Goal: Information Seeking & Learning: Learn about a topic

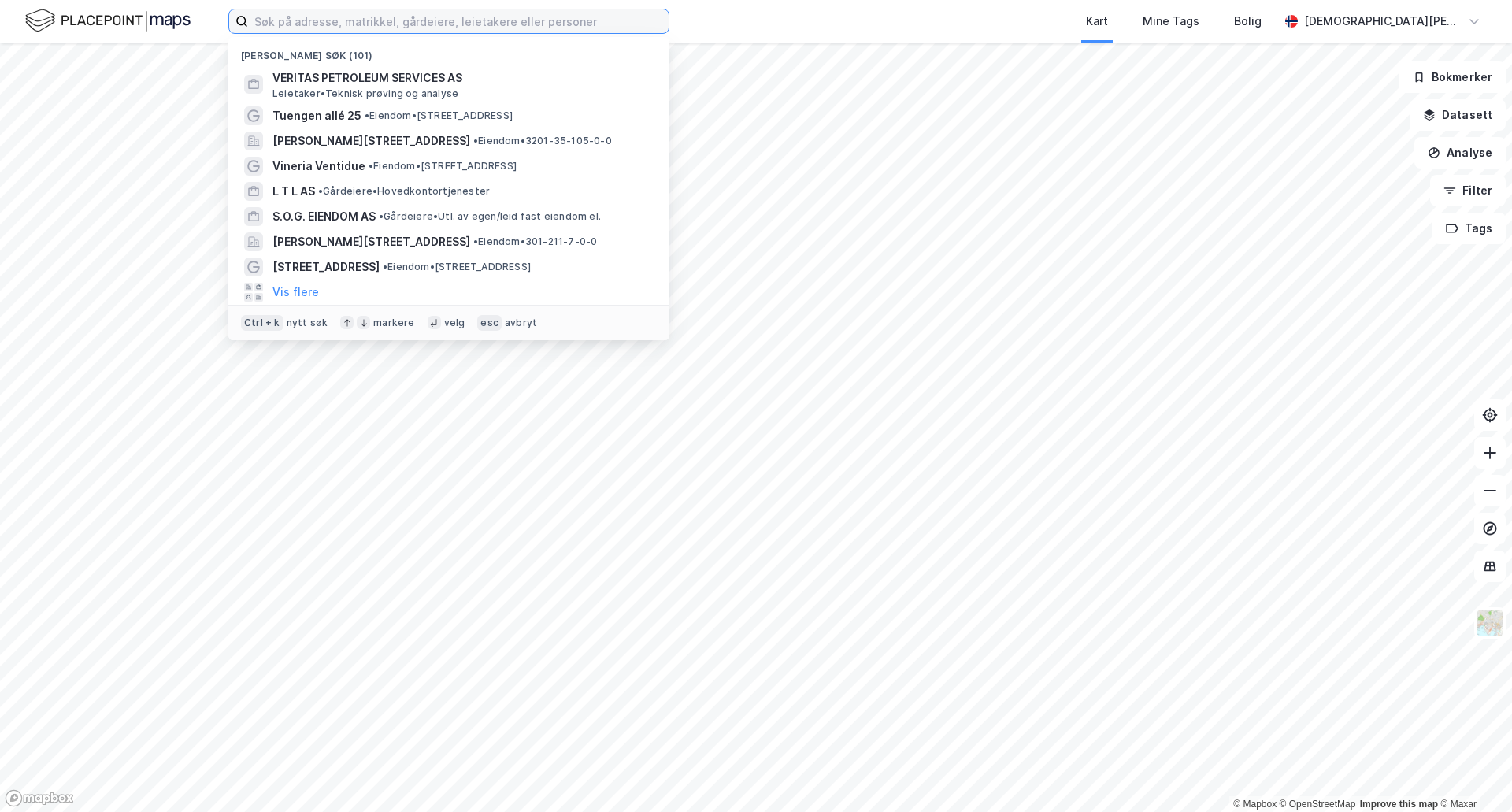
click at [510, 26] on input at bounding box center [458, 21] width 421 height 24
paste input "[STREET_ADDRESS]"
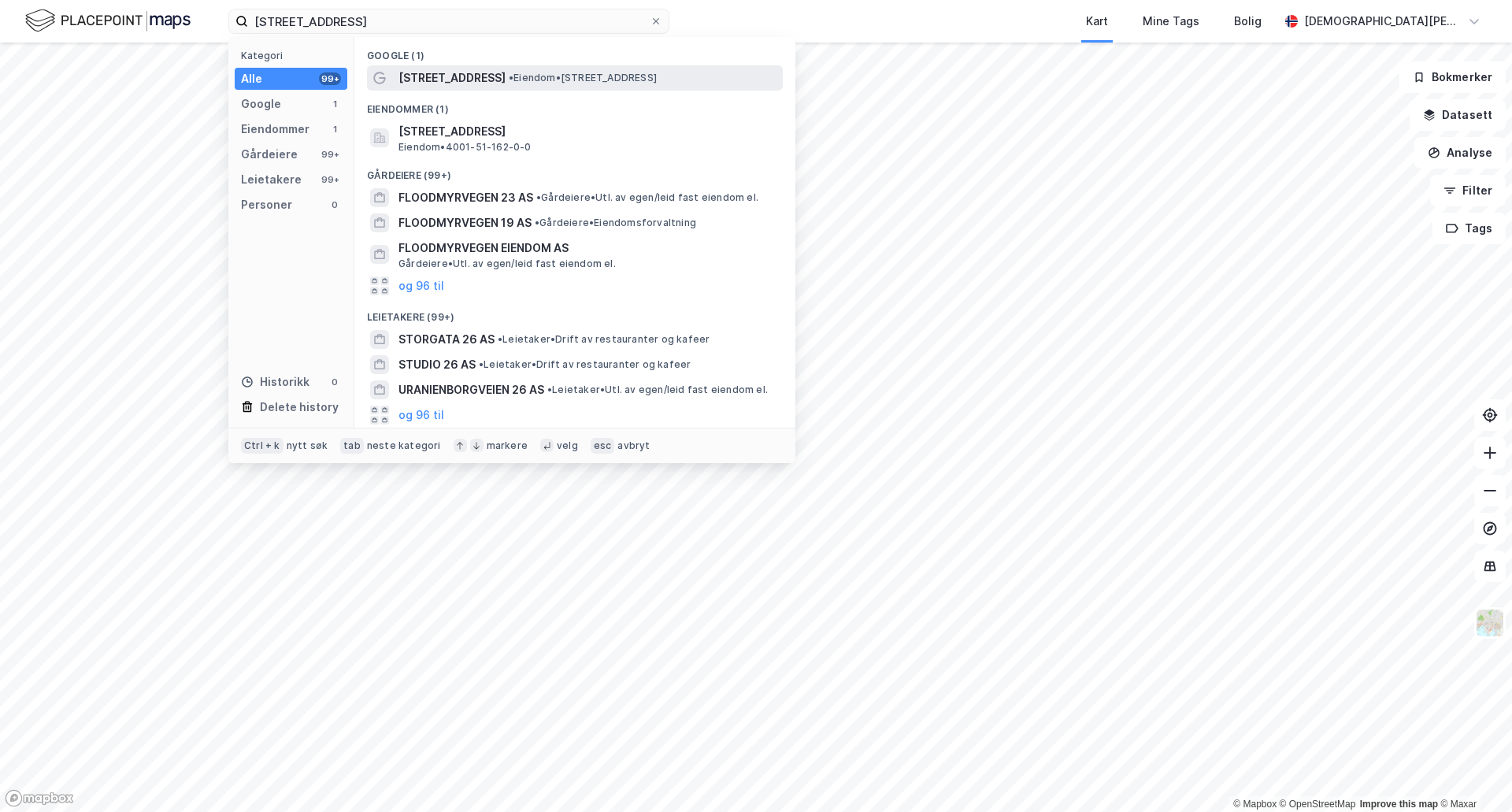
click at [456, 73] on span "[STREET_ADDRESS]" at bounding box center [453, 77] width 107 height 19
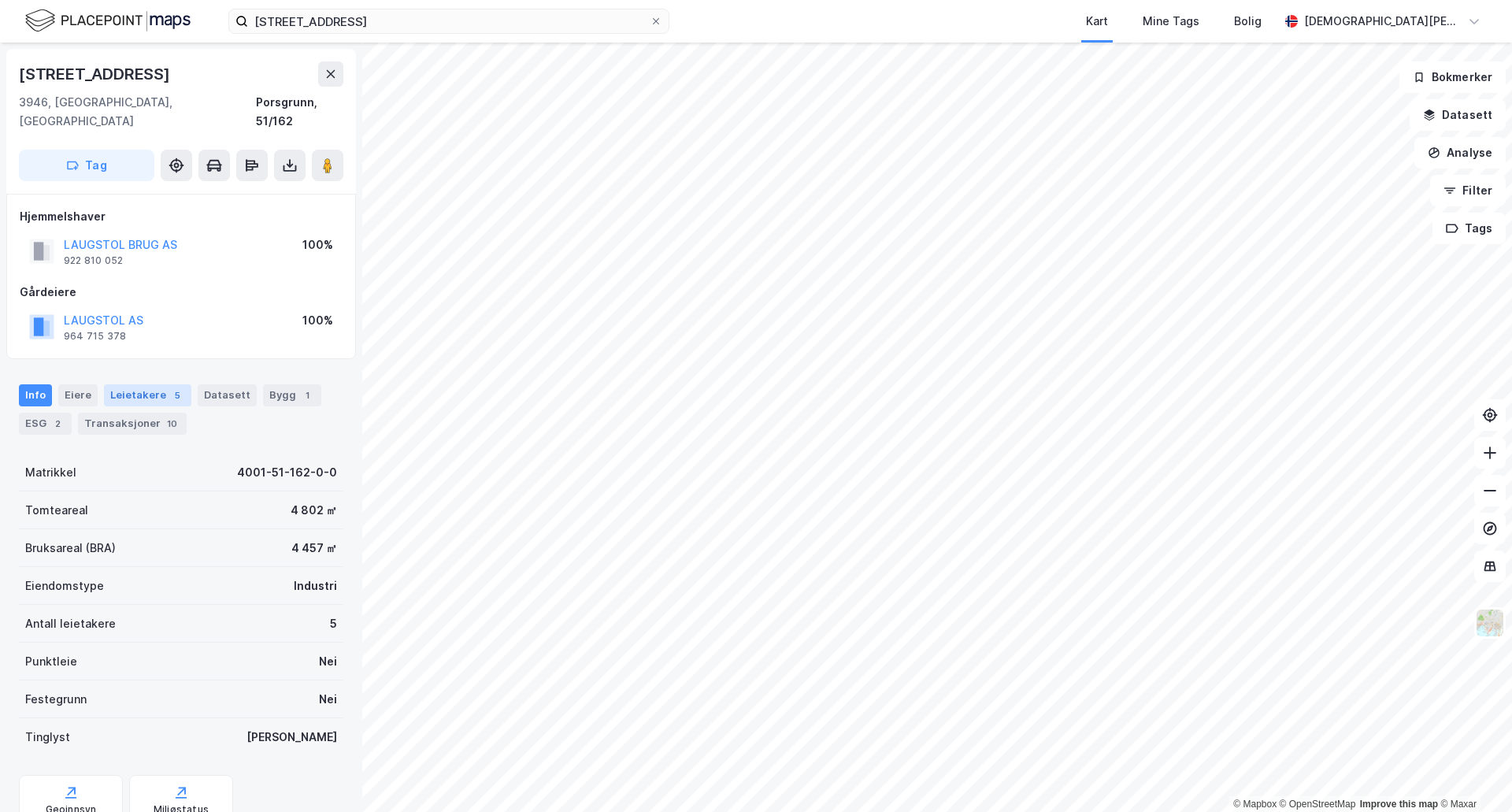
click at [126, 384] on div "Leietakere 5" at bounding box center [148, 395] width 87 height 22
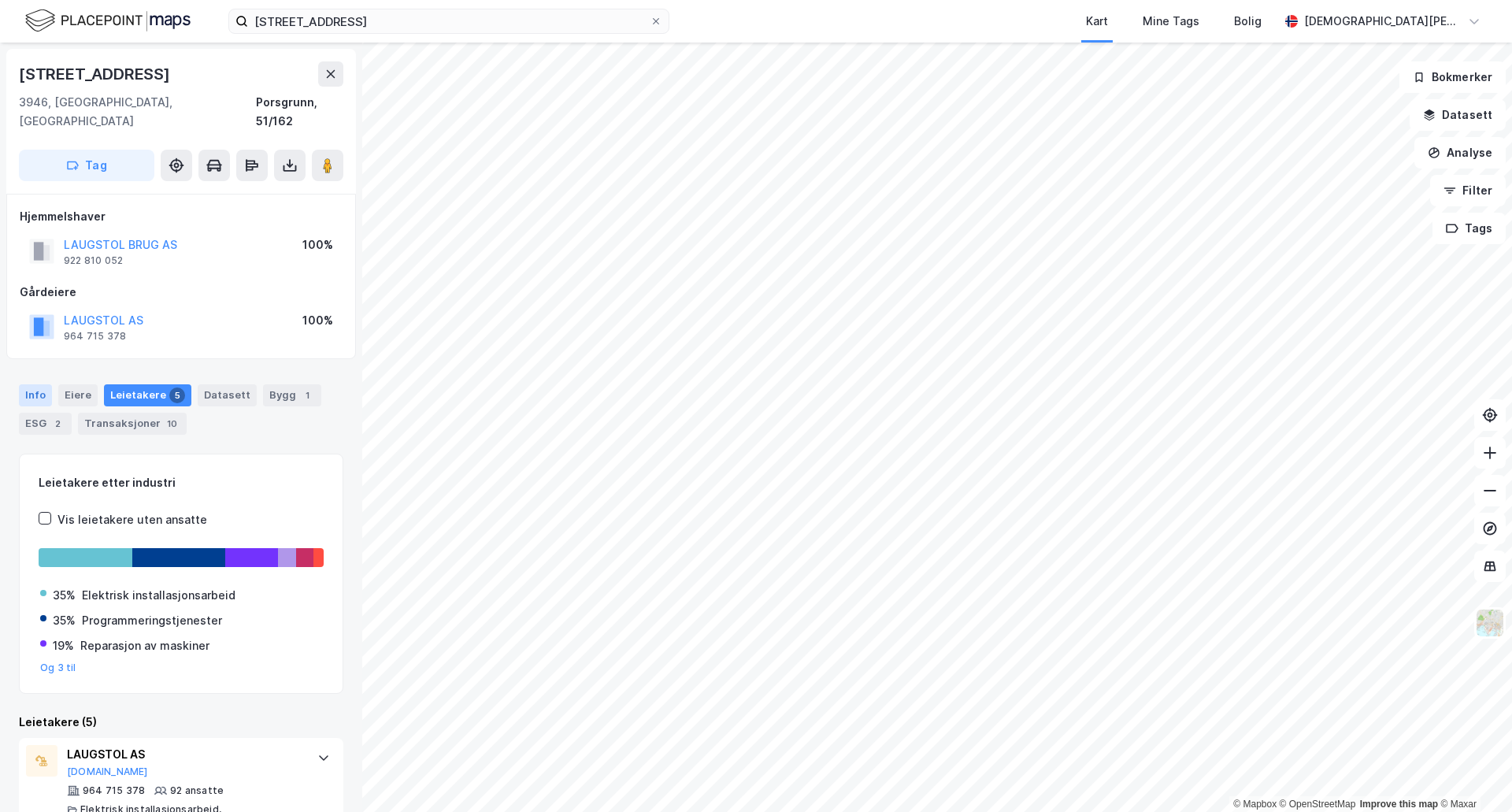
click at [32, 384] on div "Info" at bounding box center [36, 395] width 33 height 22
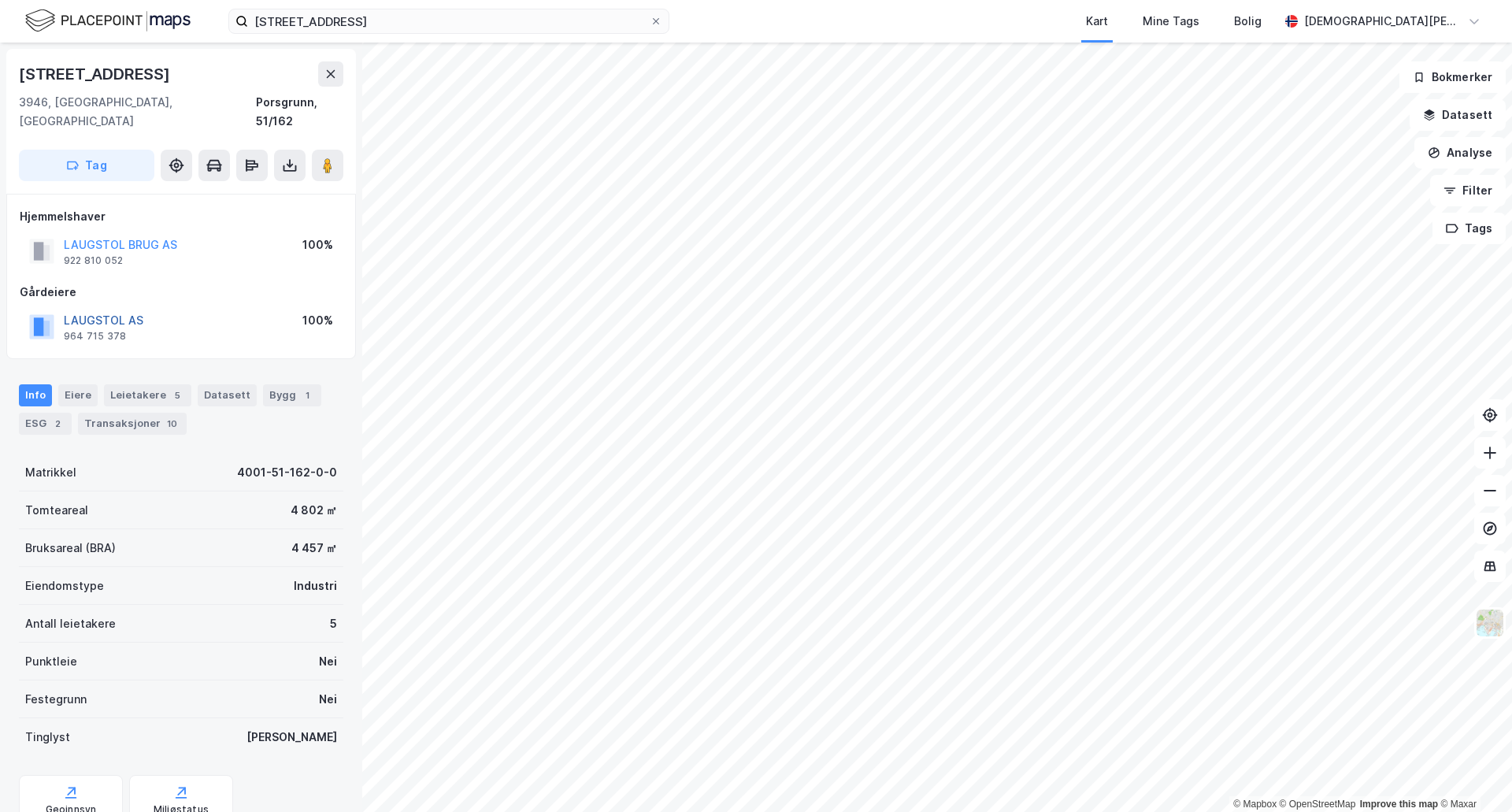
click at [0, 0] on button "LAUGSTOL AS" at bounding box center [0, 0] width 0 height 0
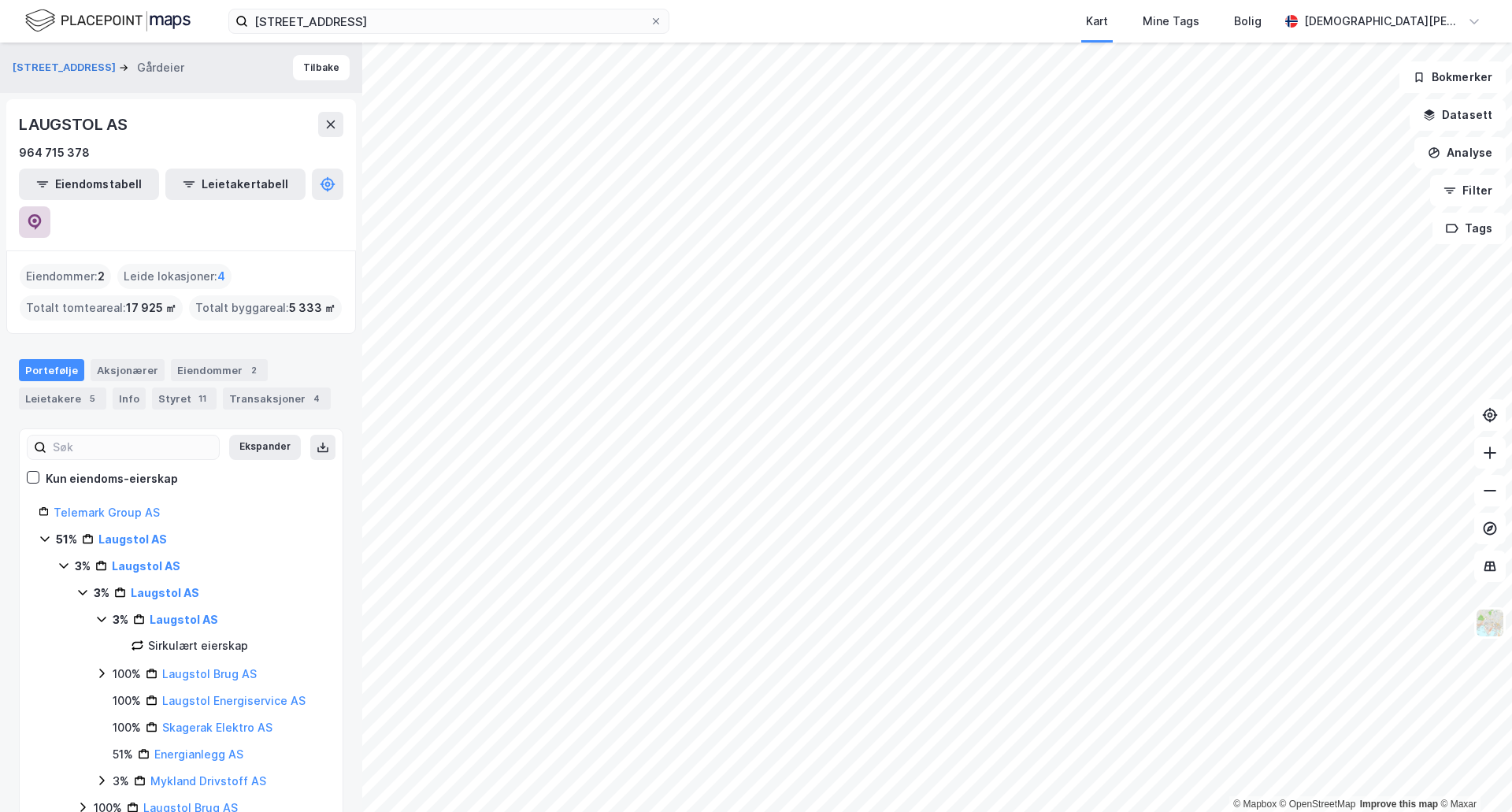
click at [42, 214] on icon at bounding box center [35, 221] width 14 height 15
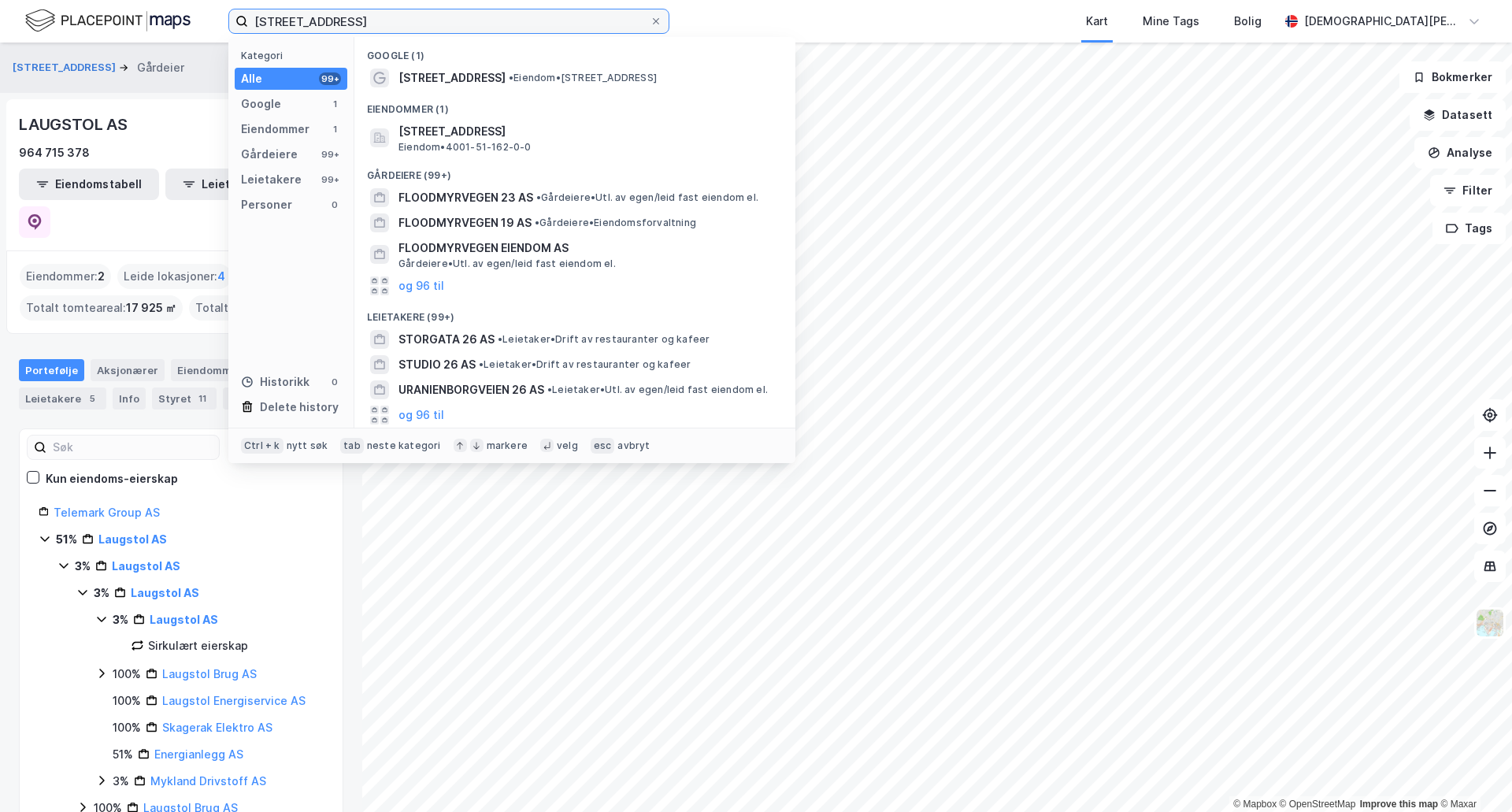
click at [549, 25] on input "[STREET_ADDRESS]" at bounding box center [448, 21] width 402 height 24
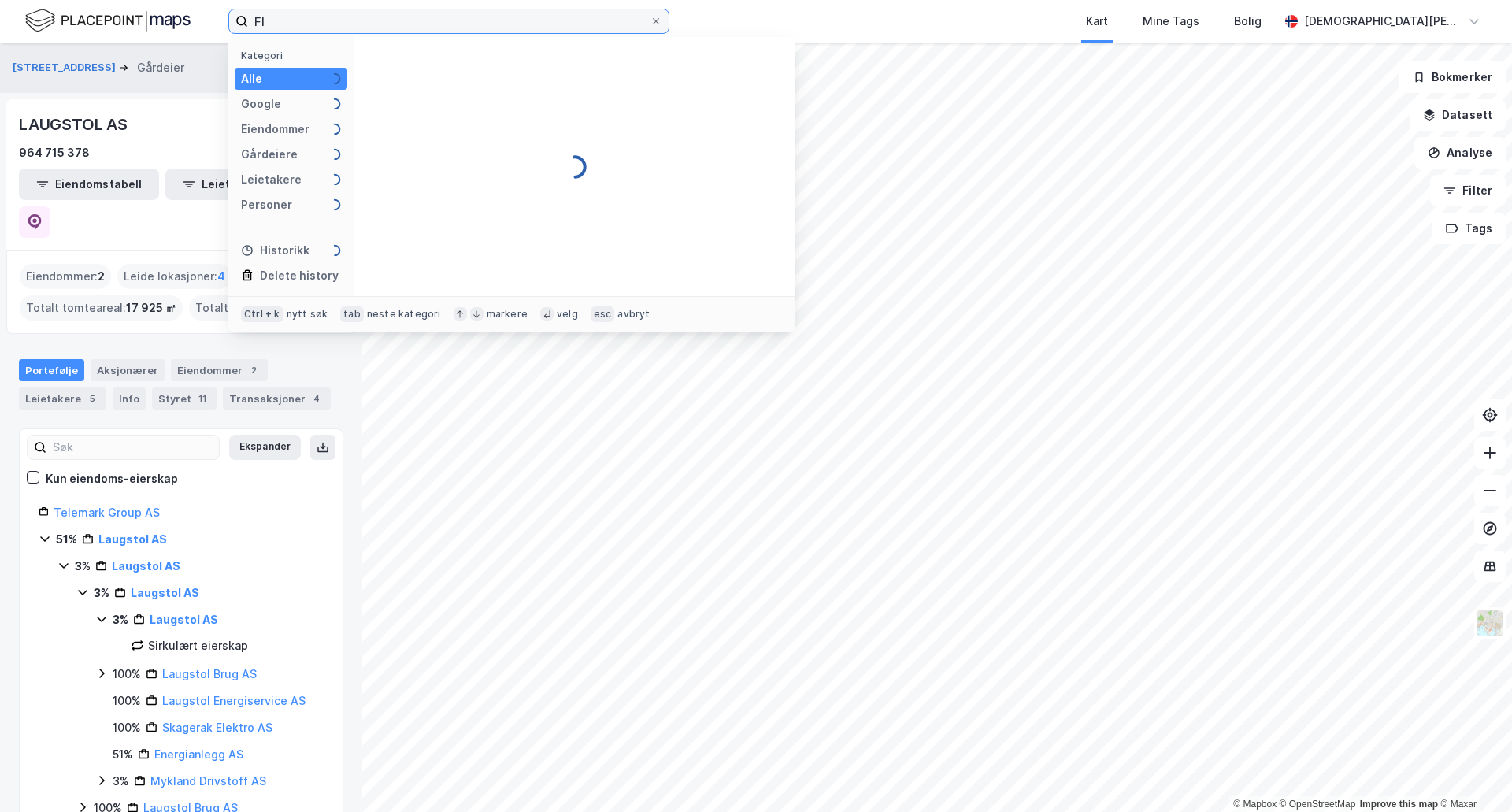
type input "F"
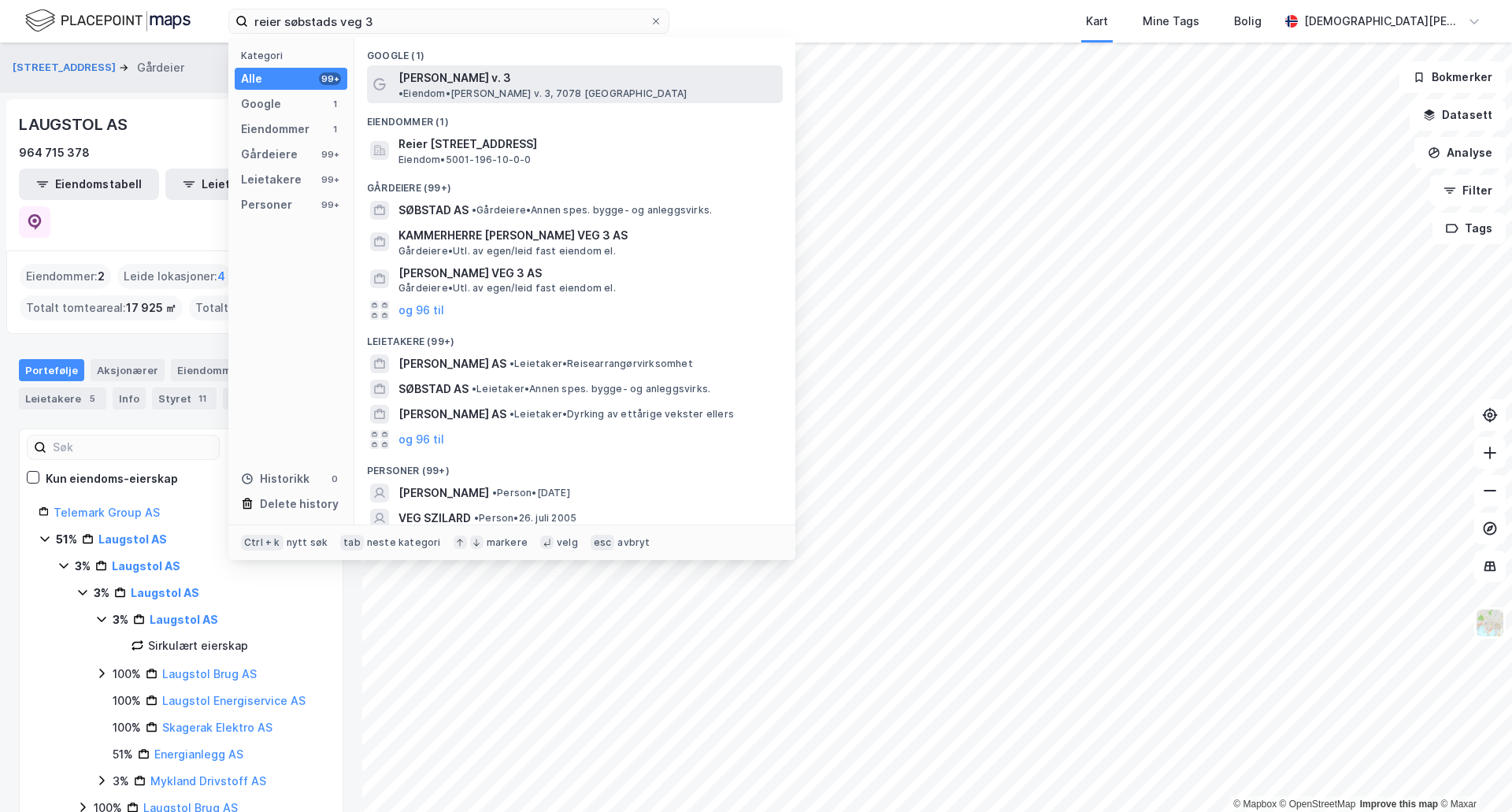
click at [421, 72] on span "[PERSON_NAME] v. 3" at bounding box center [455, 77] width 113 height 19
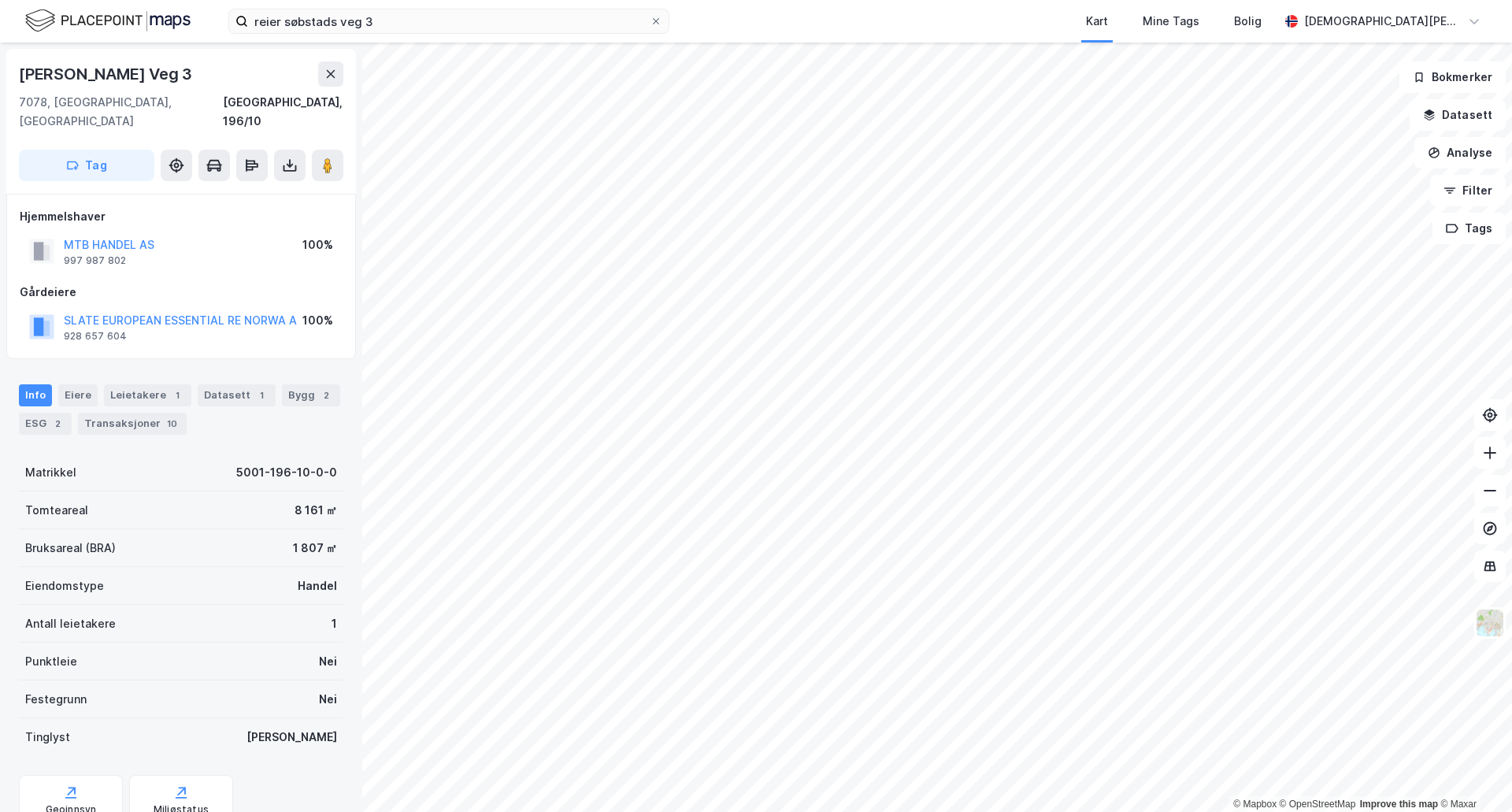
scroll to position [1, 0]
click at [381, 20] on input "reier søbstads veg 3" at bounding box center [448, 21] width 402 height 24
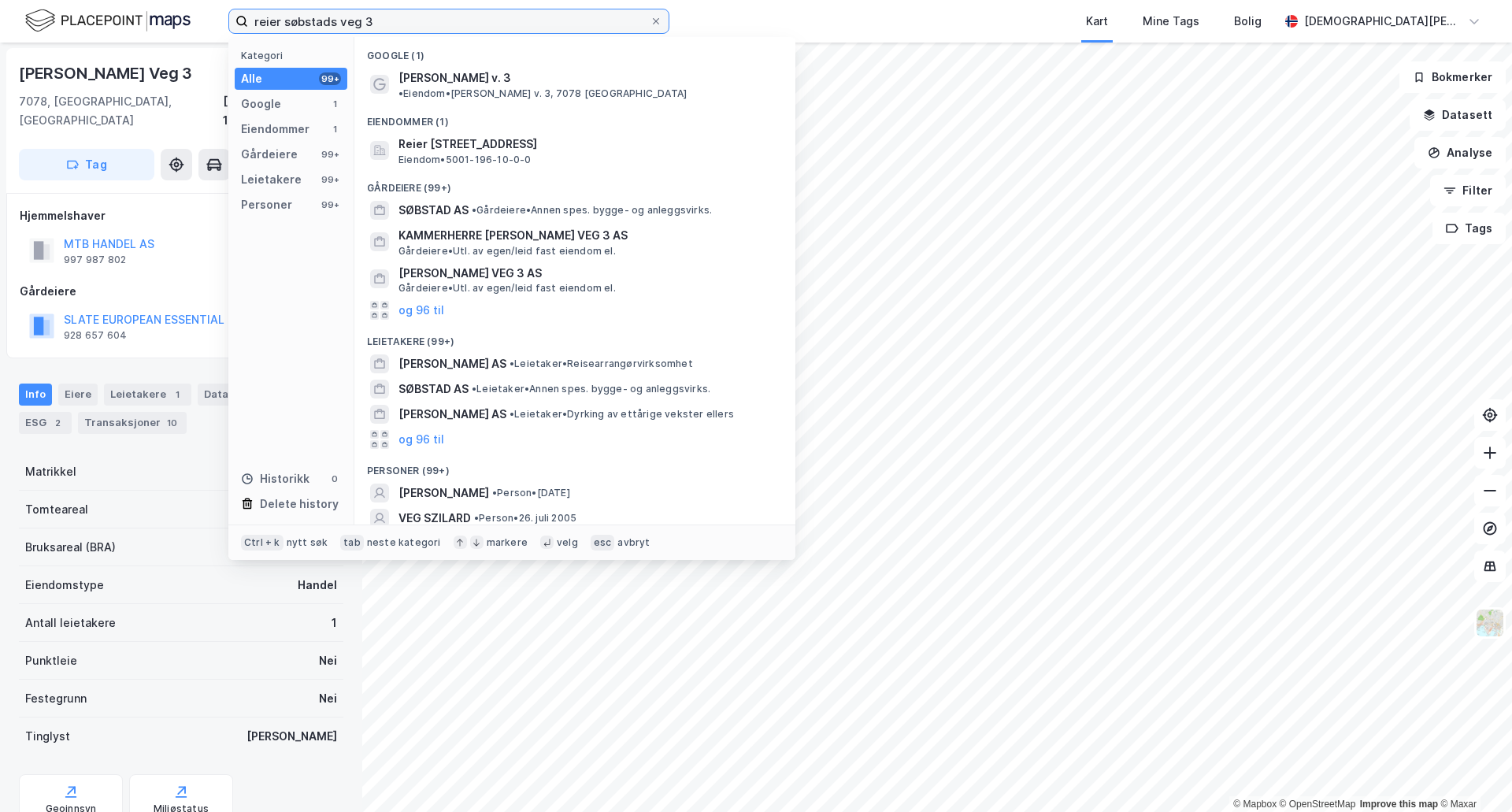
drag, startPoint x: 387, startPoint y: 25, endPoint x: 179, endPoint y: 24, distance: 208.0
click at [179, 24] on div "reier søbstads veg 3 Kategori Alle 99+ Google 1 Eiendommer 1 Gårdeiere 99+ Leie…" at bounding box center [756, 21] width 1512 height 43
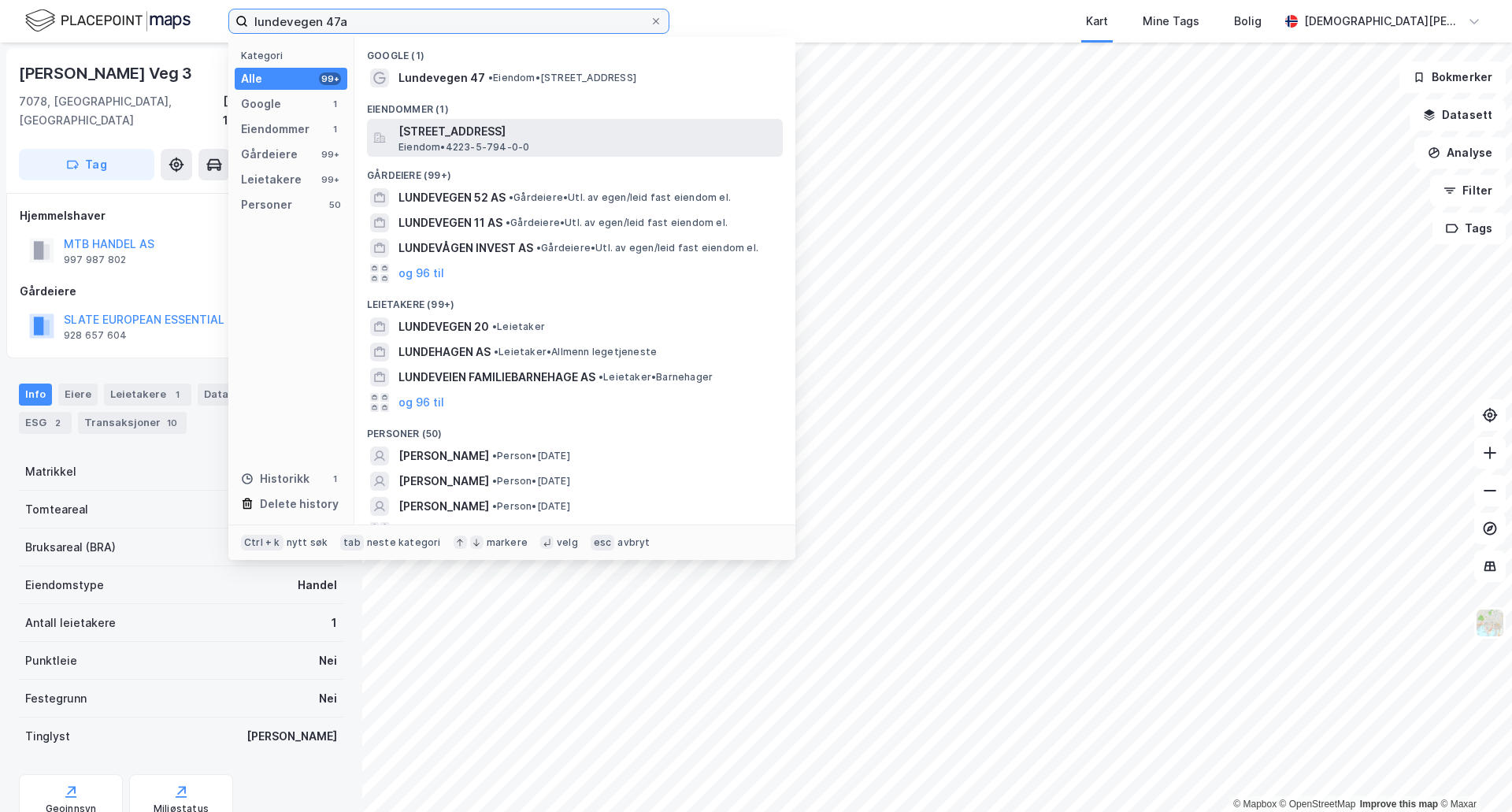
type input "lundevegen 47a"
click at [431, 139] on span "[STREET_ADDRESS]" at bounding box center [587, 131] width 378 height 19
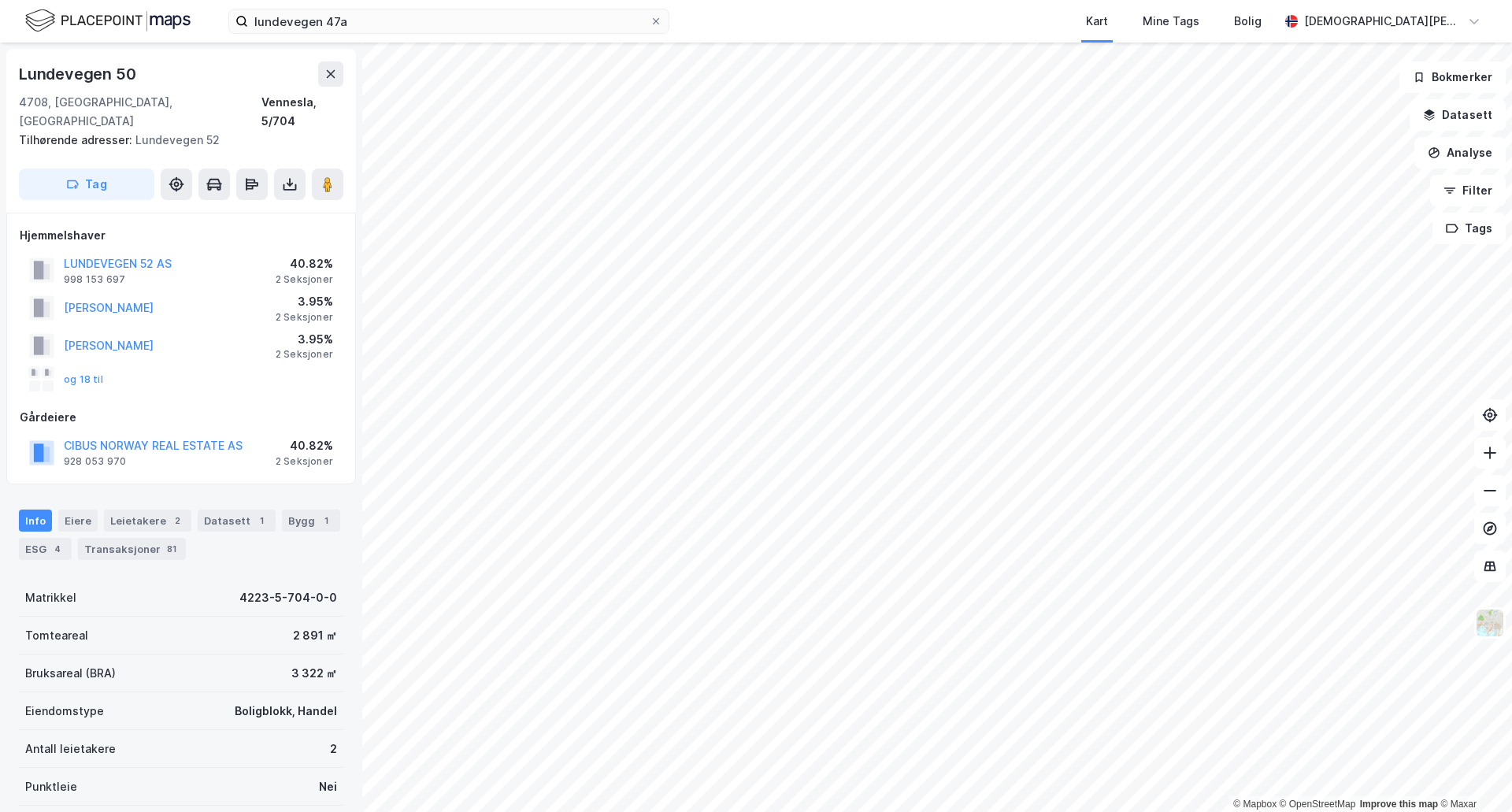
scroll to position [1, 0]
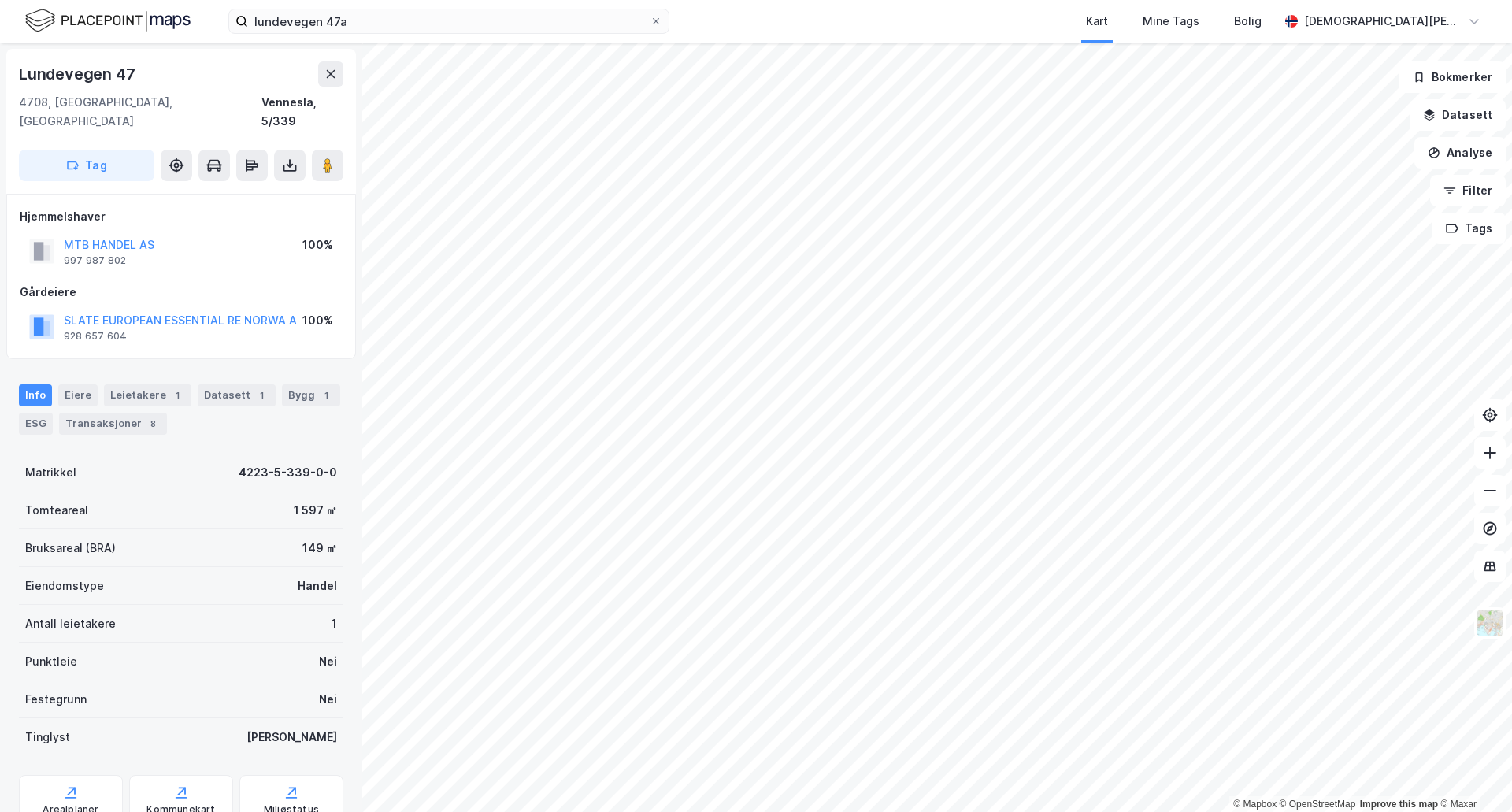
scroll to position [1, 0]
click at [124, 383] on div "Leietakere 1" at bounding box center [148, 394] width 87 height 22
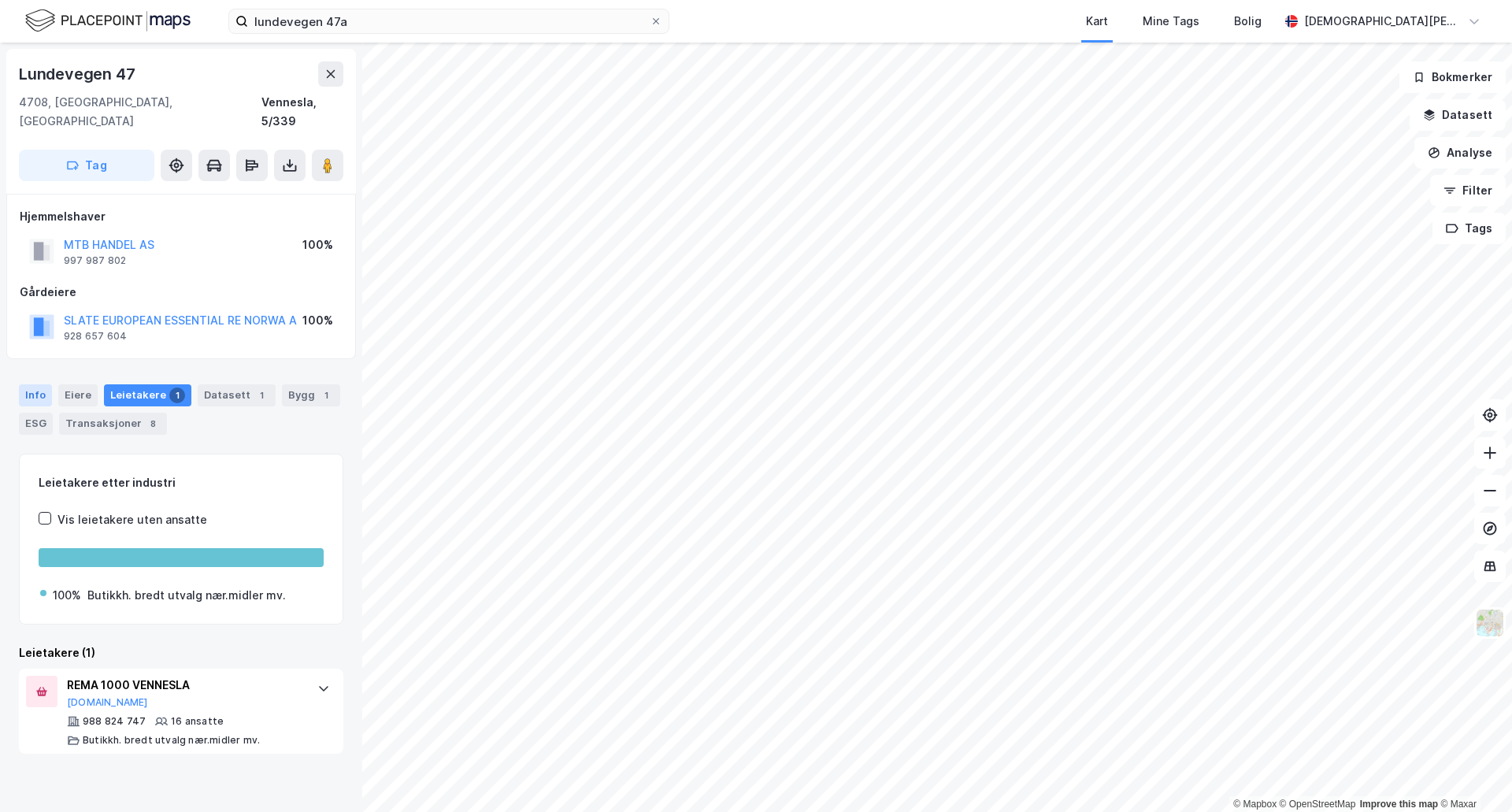
click at [36, 384] on div "Info" at bounding box center [36, 395] width 33 height 22
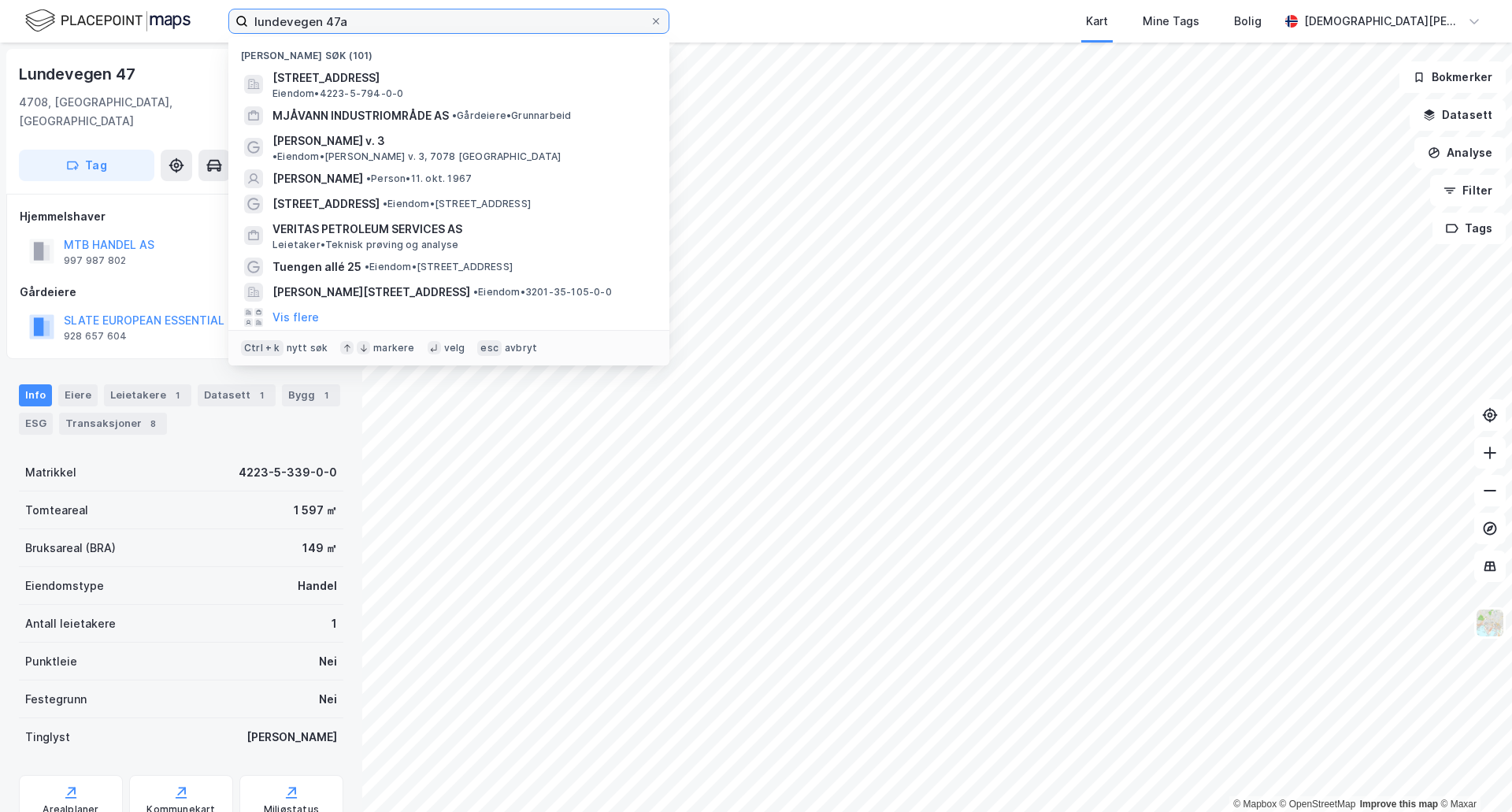
click at [505, 26] on input "lundevegen 47a" at bounding box center [448, 21] width 402 height 24
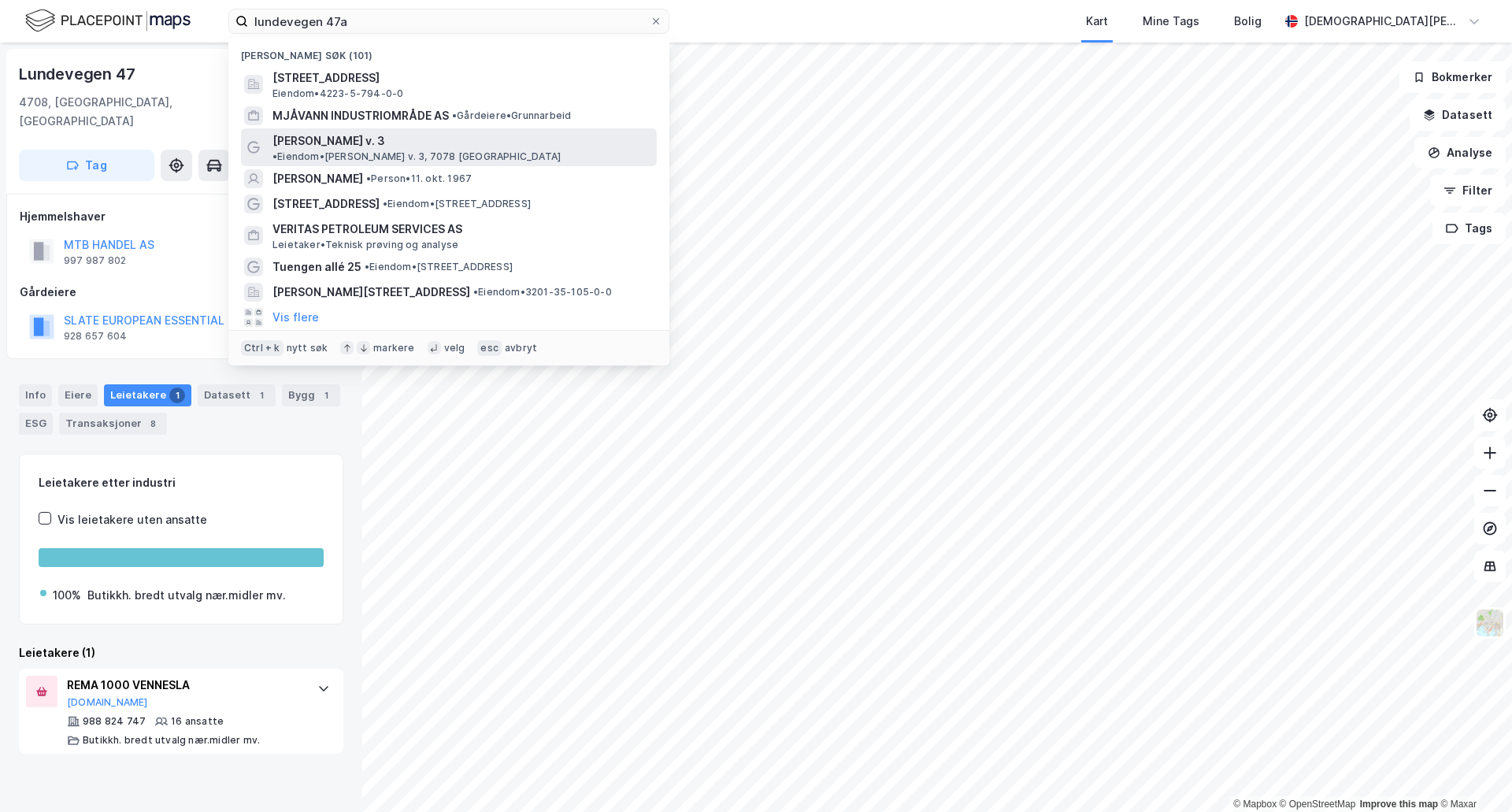
click at [314, 144] on span "[PERSON_NAME] v. 3" at bounding box center [329, 140] width 113 height 19
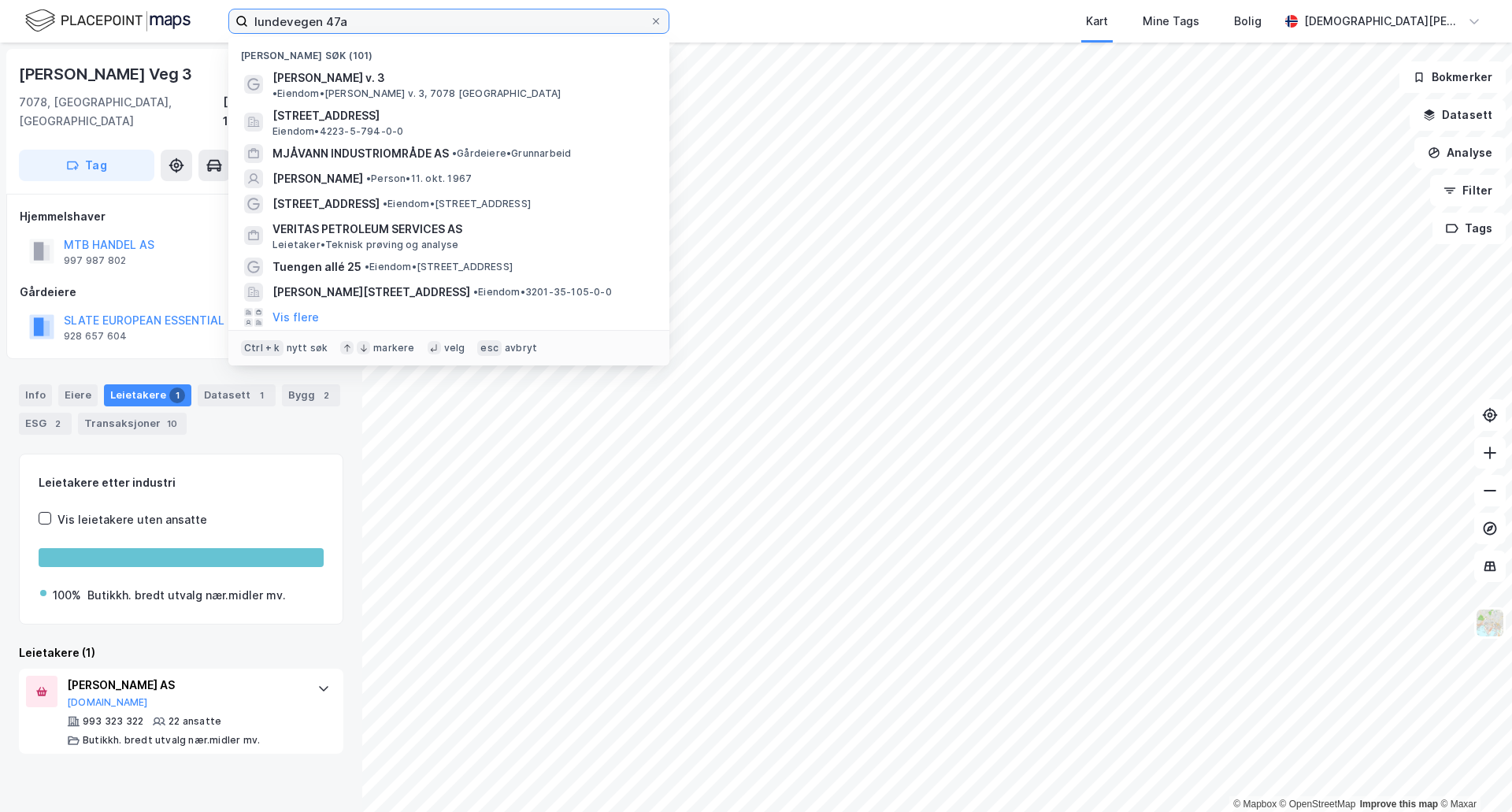
click at [356, 23] on input "lundevegen 47a" at bounding box center [448, 21] width 402 height 24
